Goal: Transaction & Acquisition: Purchase product/service

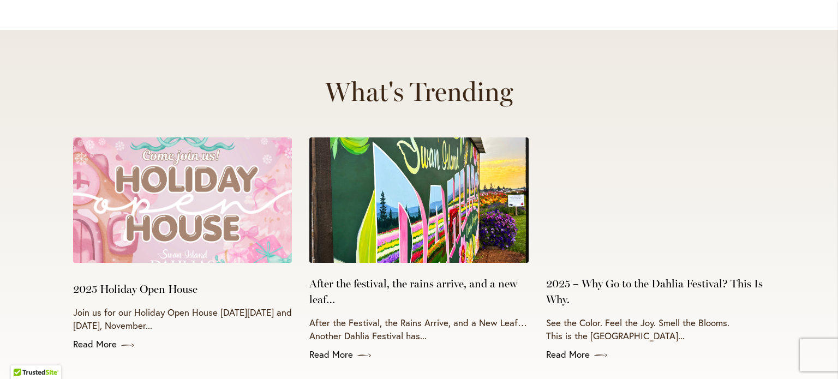
scroll to position [4218, 0]
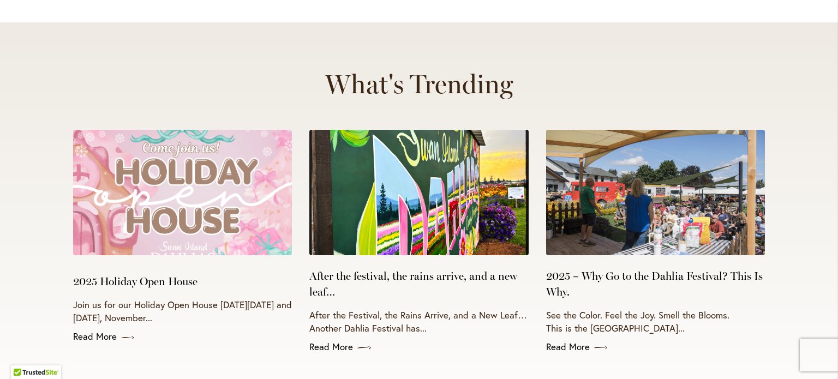
type input "**********"
drag, startPoint x: 124, startPoint y: 206, endPoint x: 307, endPoint y: 57, distance: 235.3
click at [307, 69] on div "What's Trending Curabitur auctor orci justo, in facilisis augue commodo id. Ali…" at bounding box center [419, 239] width 698 height 341
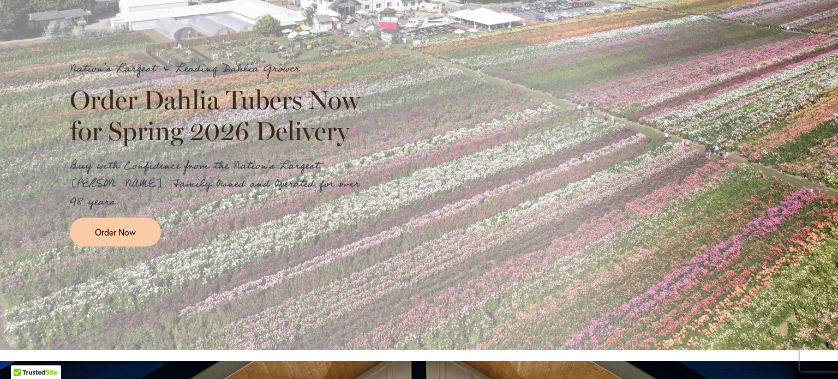
scroll to position [297, 0]
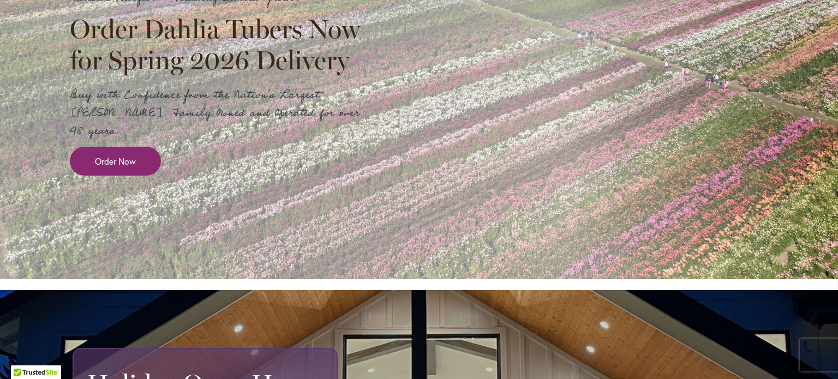
click at [122, 155] on span "Order Now" at bounding box center [115, 161] width 41 height 13
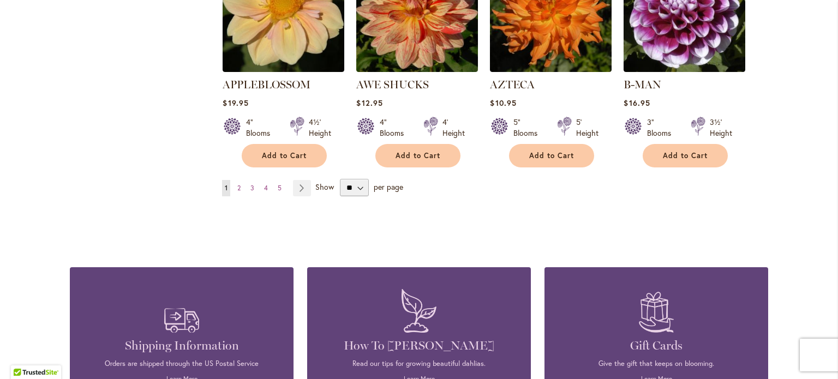
scroll to position [1026, 0]
